Goal: Task Accomplishment & Management: Manage account settings

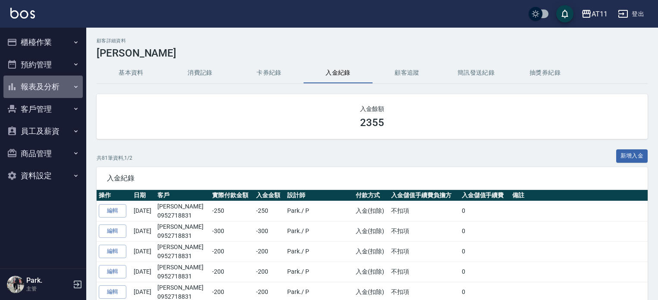
click at [57, 82] on button "報表及分析" at bounding box center [42, 86] width 79 height 22
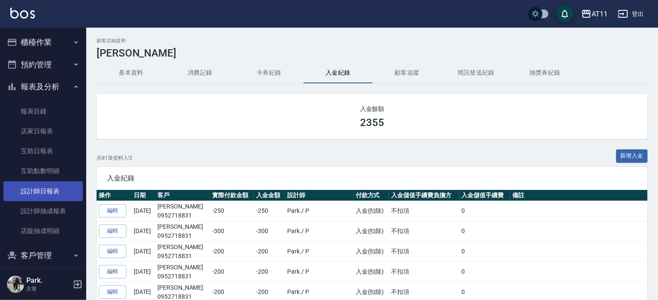
click at [60, 190] on link "設計師日報表" at bounding box center [42, 191] width 79 height 20
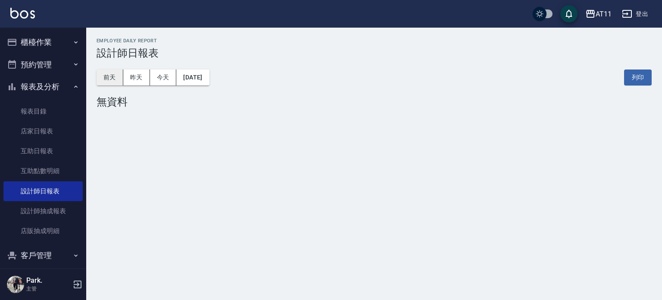
click at [112, 78] on button "前天" at bounding box center [110, 77] width 27 height 16
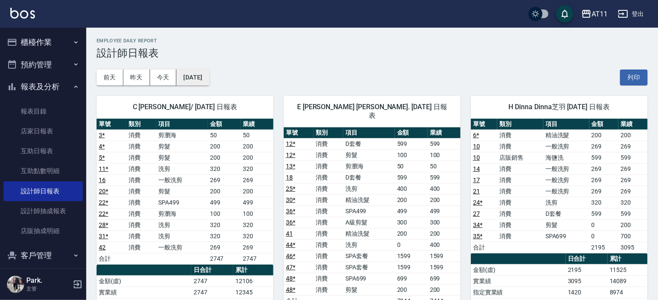
click at [205, 77] on button "[DATE]" at bounding box center [192, 77] width 33 height 16
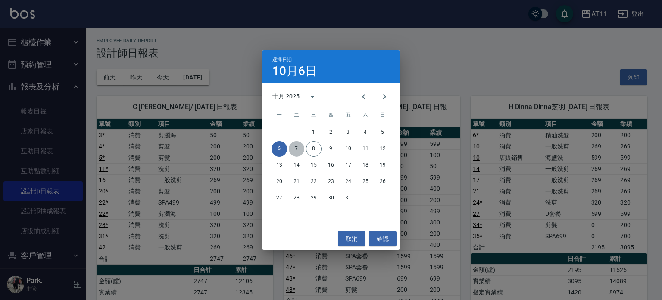
click at [295, 150] on button "7" at bounding box center [297, 149] width 16 height 16
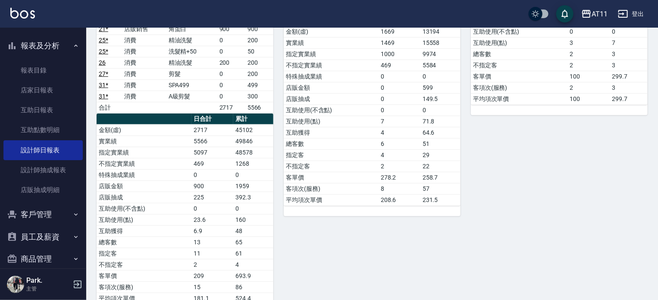
scroll to position [75, 0]
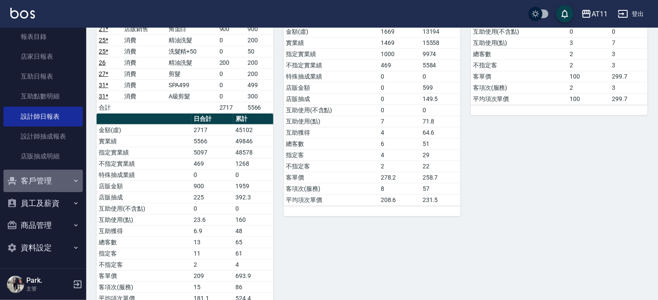
click at [47, 180] on button "客戶管理" at bounding box center [42, 180] width 79 height 22
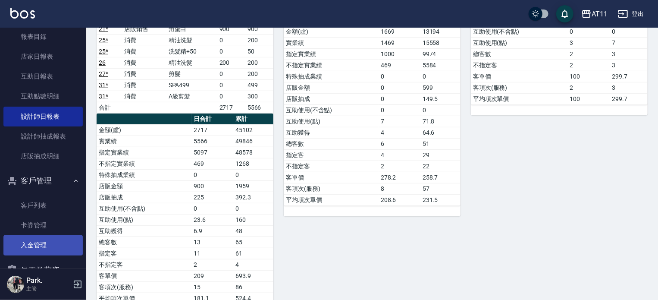
click at [44, 239] on link "入金管理" at bounding box center [42, 245] width 79 height 20
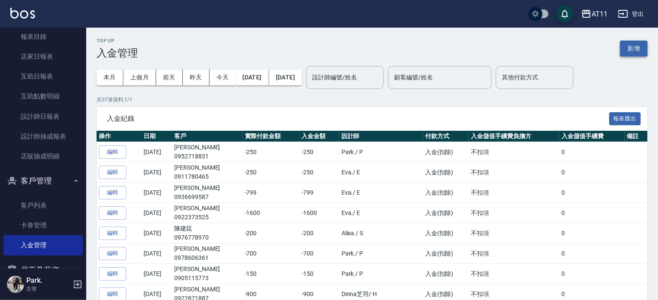
click at [629, 48] on button "新增" at bounding box center [634, 49] width 28 height 16
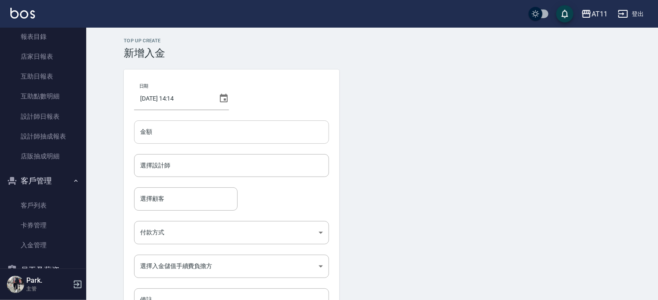
click at [238, 130] on input "金額" at bounding box center [231, 131] width 195 height 23
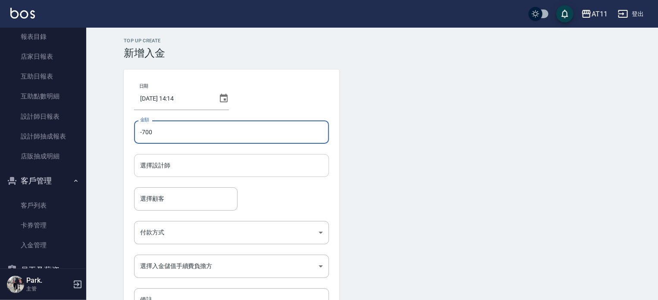
type input "-700"
click at [203, 168] on input "選擇設計師" at bounding box center [231, 165] width 187 height 15
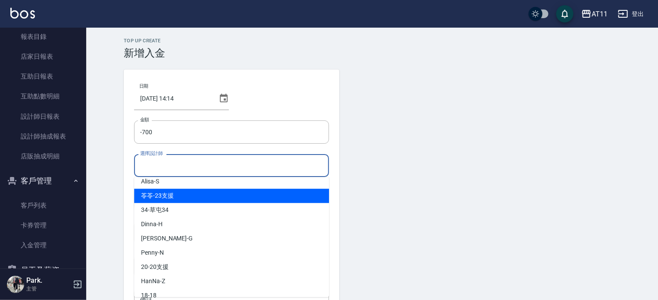
scroll to position [128, 0]
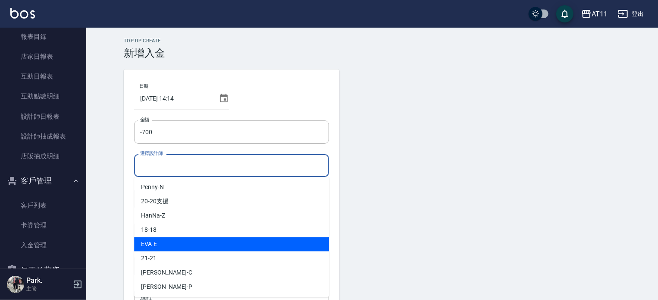
click at [182, 248] on div "[PERSON_NAME] -E" at bounding box center [231, 244] width 195 height 14
type input "EVA-E"
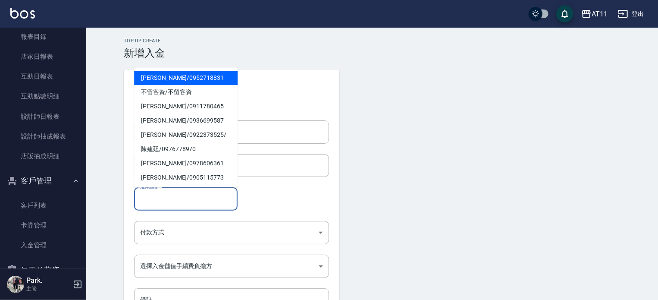
click at [179, 197] on input "選擇顧客" at bounding box center [186, 198] width 96 height 15
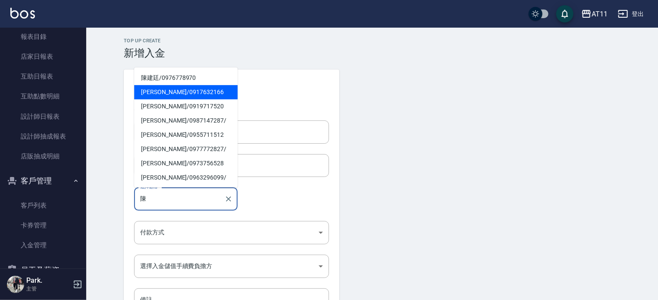
click at [179, 93] on span "[PERSON_NAME]/ 0917632166" at bounding box center [185, 92] width 103 height 14
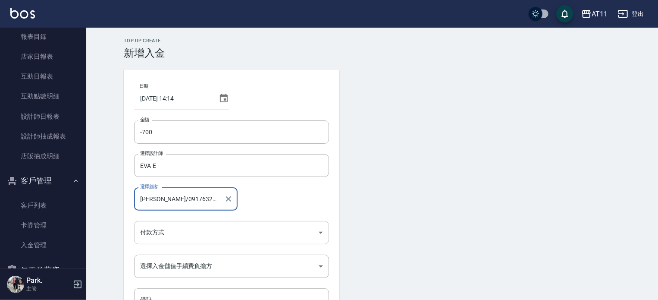
type input "[PERSON_NAME]/0917632166"
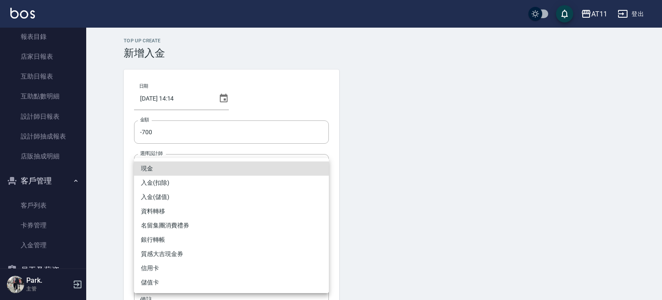
click at [183, 228] on body "AT11 登出 櫃檯作業 打帳單 帳單列表 現金收支登錄 材料自購登錄 每日結帳 排班表 現場電腦打卡 掃碼打卡 預約管理 預約管理 單日預約紀錄 單週預約紀…" at bounding box center [331, 179] width 662 height 358
click at [188, 181] on li "入金(扣除)" at bounding box center [231, 182] width 195 height 14
type input "入金(扣除)"
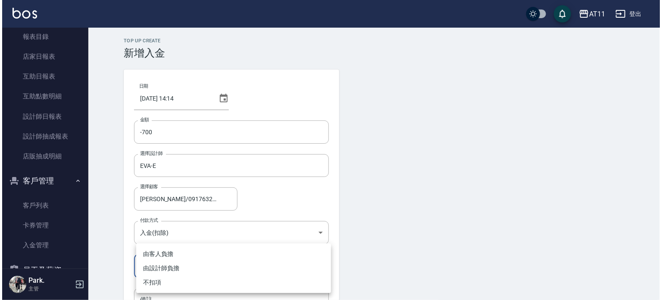
click at [171, 272] on body "AT11 登出 櫃檯作業 打帳單 帳單列表 現金收支登錄 材料自購登錄 每日結帳 排班表 現場電腦打卡 掃碼打卡 預約管理 預約管理 單日預約紀錄 單週預約紀…" at bounding box center [329, 179] width 658 height 358
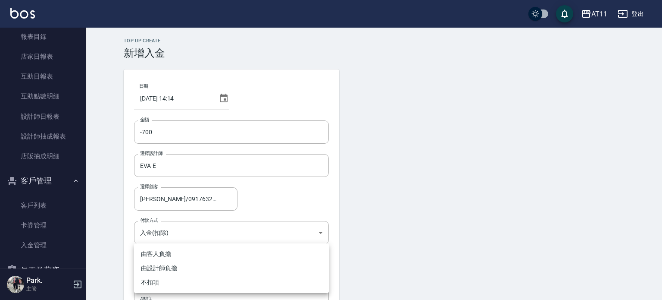
click at [160, 283] on li "不扣項" at bounding box center [231, 282] width 195 height 14
type input "WITHOUTHANDLINGFEE"
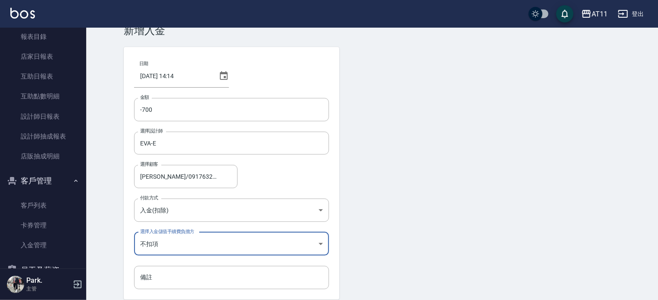
scroll to position [58, 0]
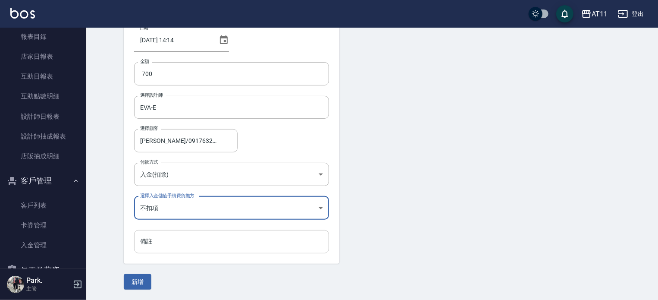
click at [160, 246] on input "備註" at bounding box center [231, 241] width 195 height 23
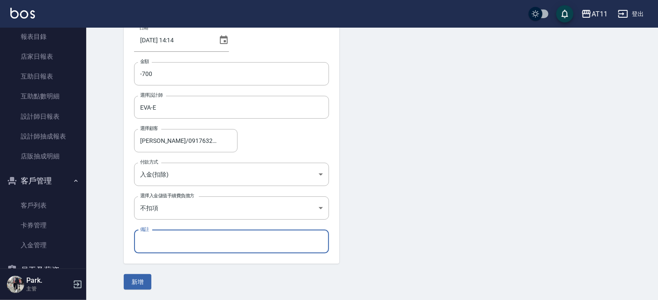
click at [174, 275] on form "日期 [DATE] 14:14 金額 -700 金額 選擇設計師 [PERSON_NAME]-E 選擇設計師 選擇顧客 [PERSON_NAME]/09176…" at bounding box center [372, 150] width 497 height 278
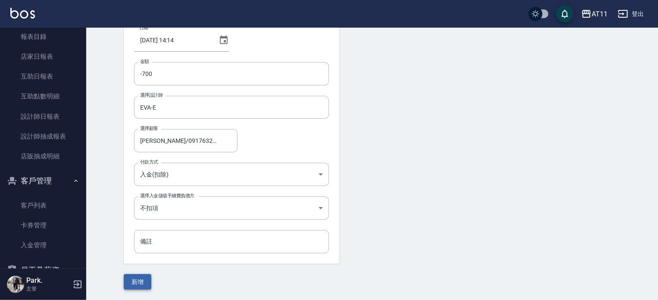
click at [145, 282] on button "新增" at bounding box center [138, 282] width 28 height 16
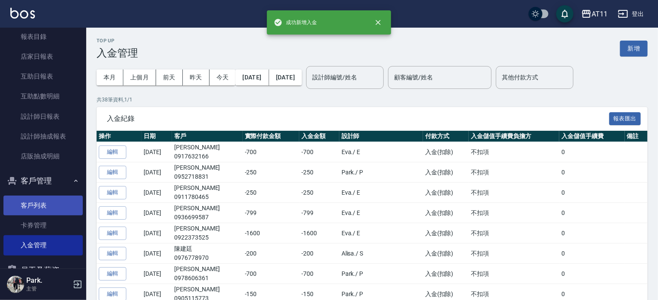
click at [44, 203] on link "客戶列表" at bounding box center [42, 205] width 79 height 20
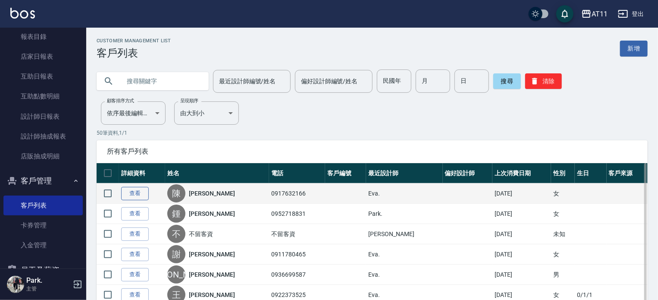
click at [137, 188] on link "查看" at bounding box center [135, 193] width 28 height 13
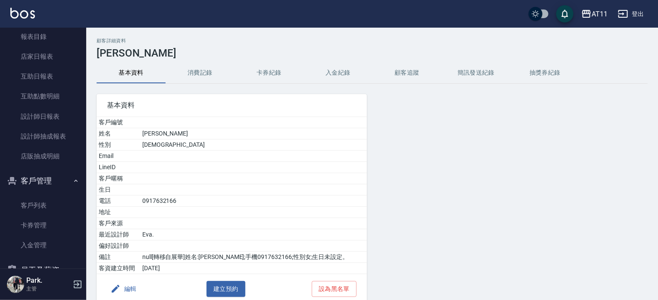
click at [332, 70] on button "入金紀錄" at bounding box center [337, 73] width 69 height 21
